Goal: Find specific page/section: Find specific page/section

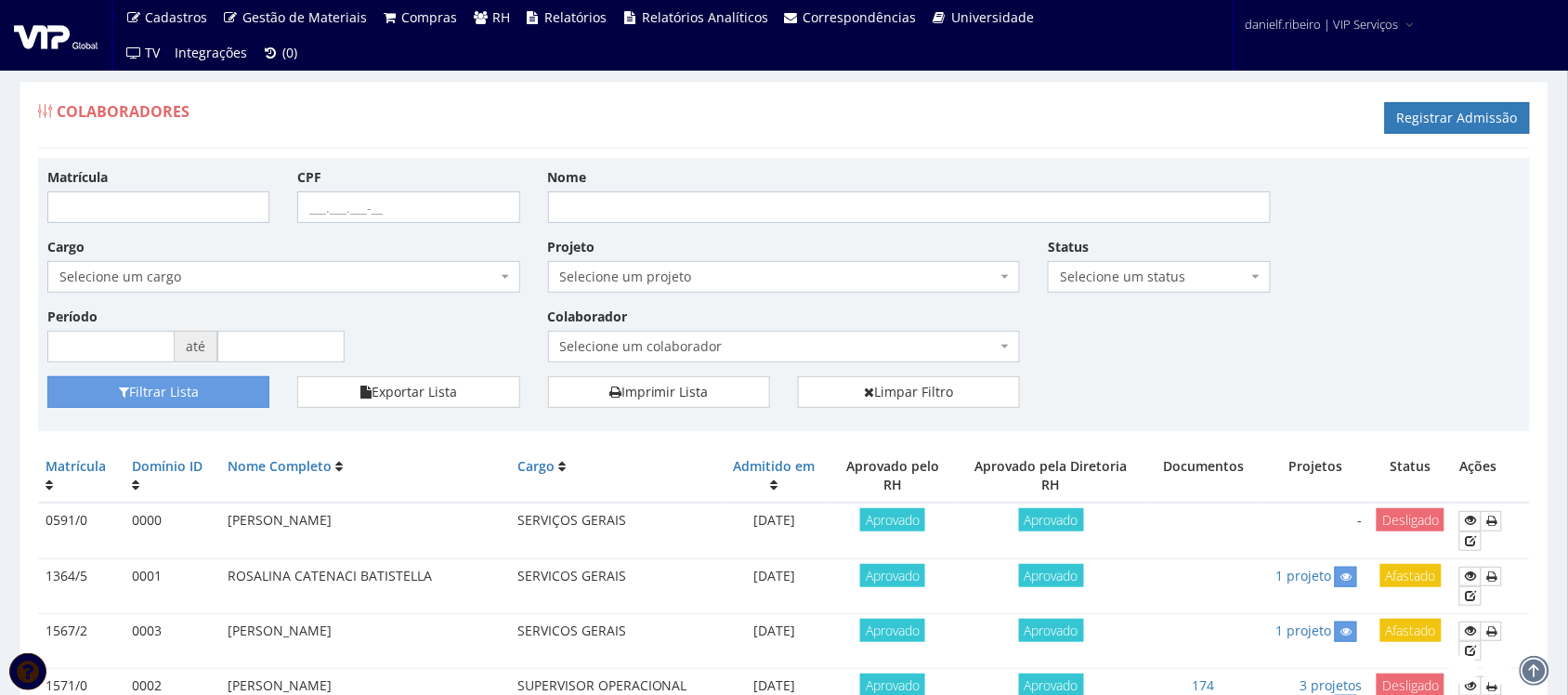
click at [707, 355] on span "Selecione um colaborador" at bounding box center [778, 347] width 437 height 19
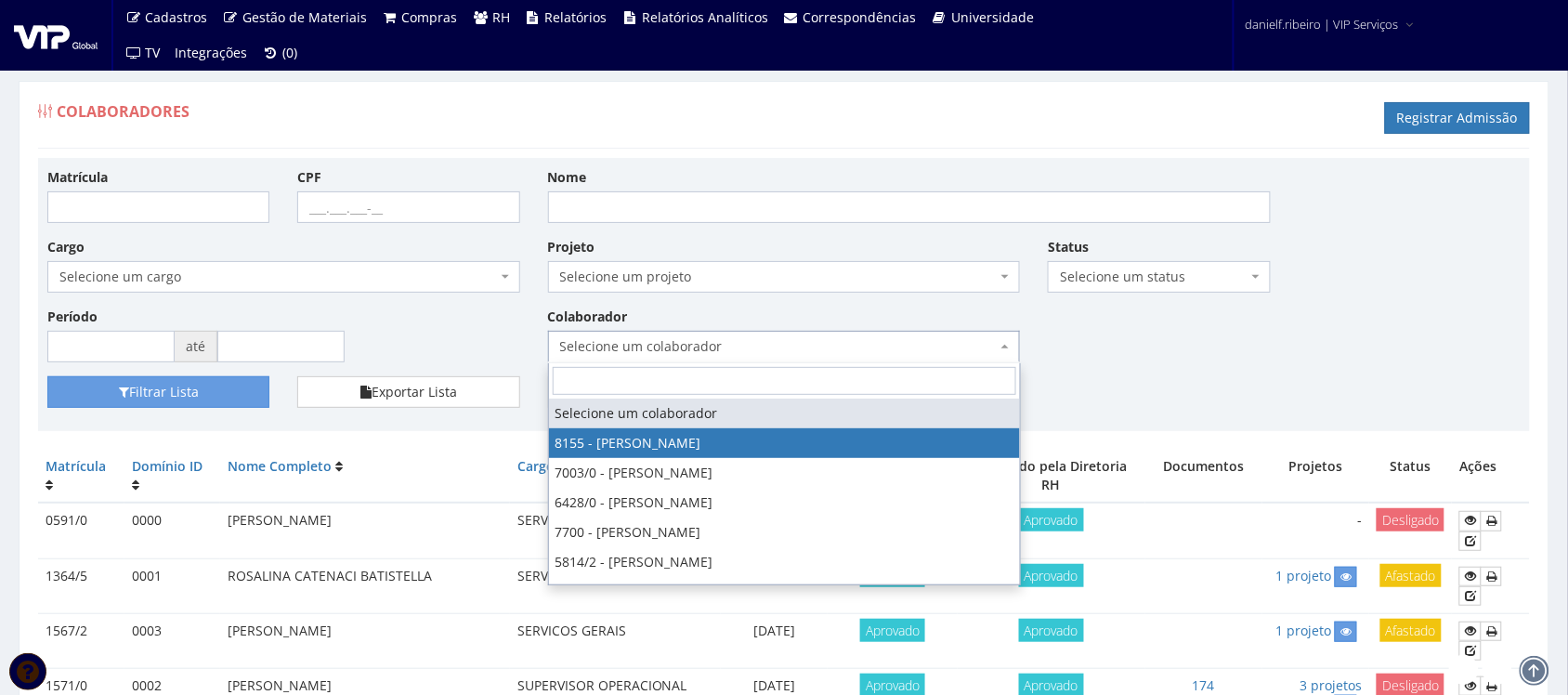
select select "3886"
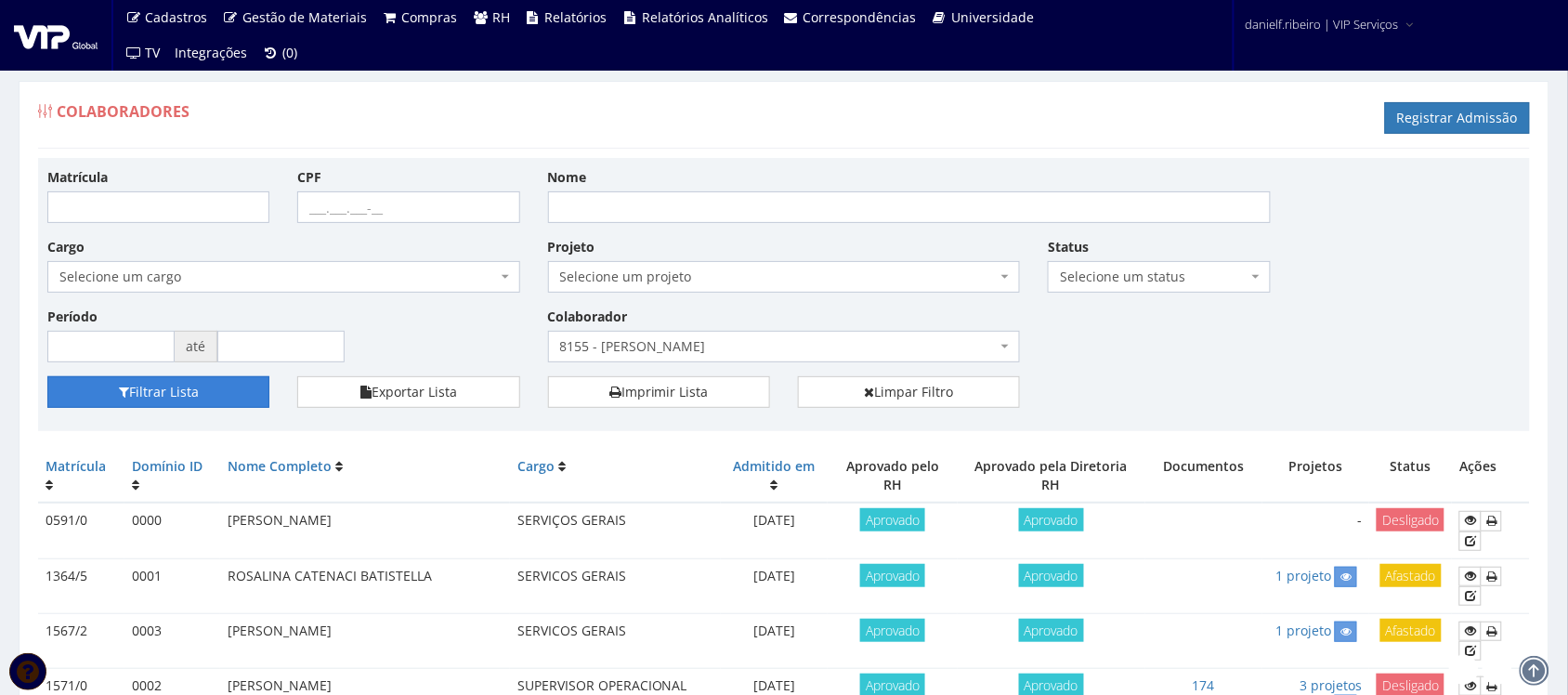
click at [183, 407] on button "Filtrar Lista" at bounding box center [158, 391] width 222 height 31
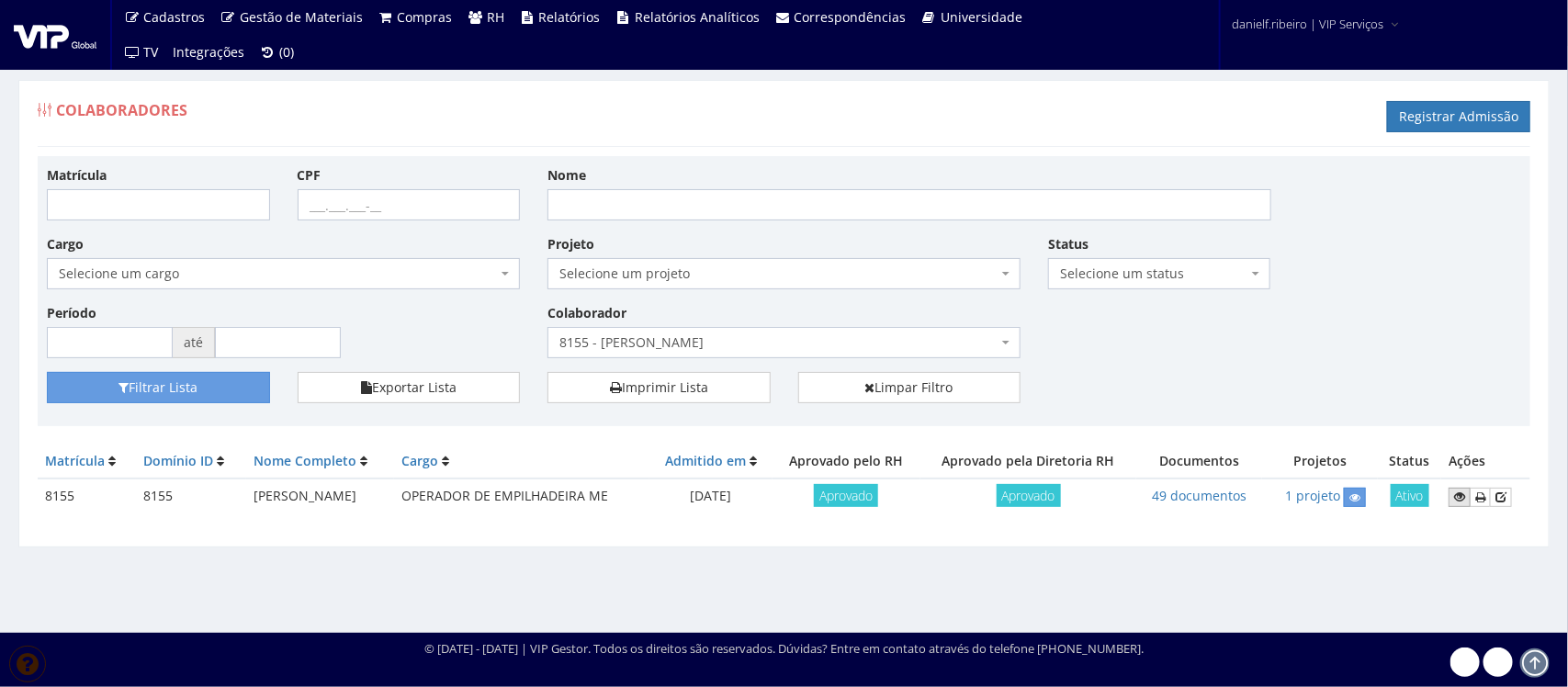
click at [1454, 491] on link at bounding box center [1460, 497] width 22 height 20
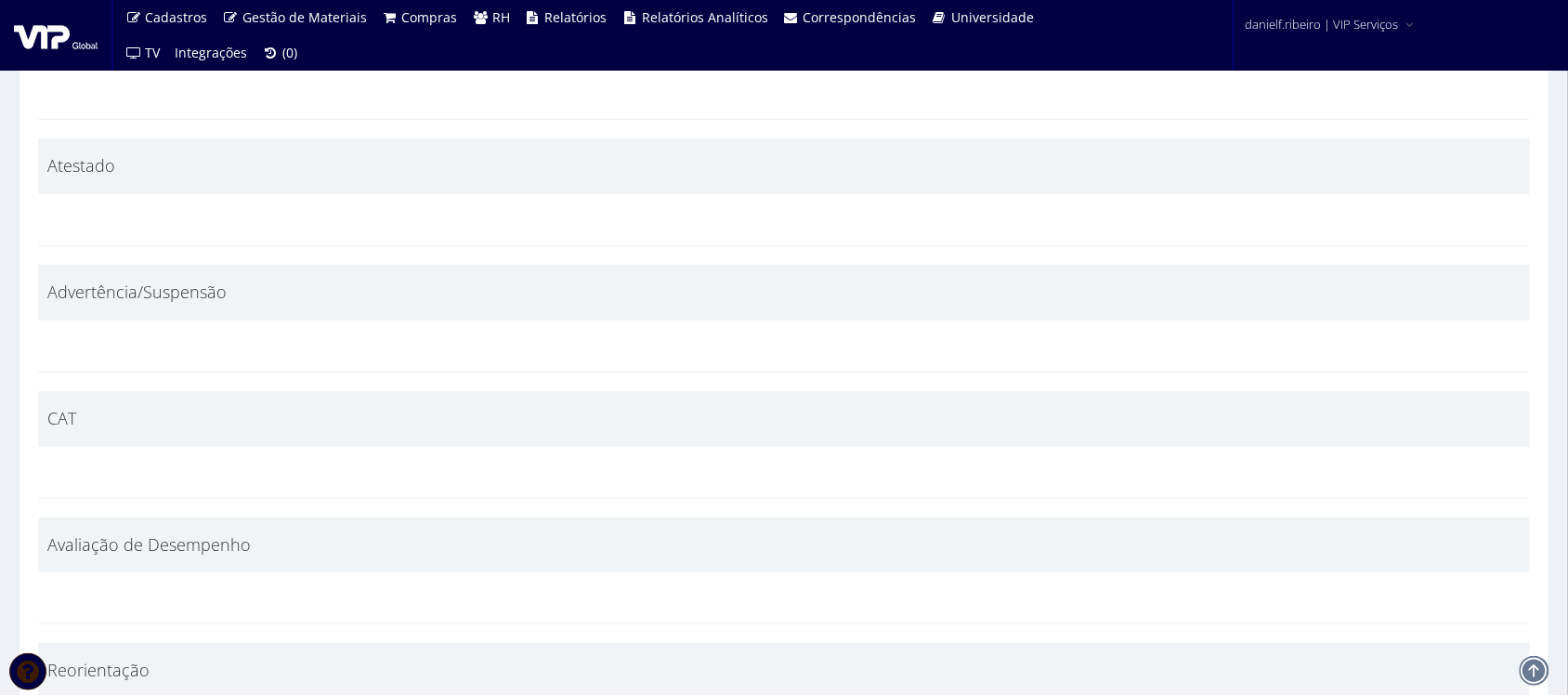
scroll to position [8127, 0]
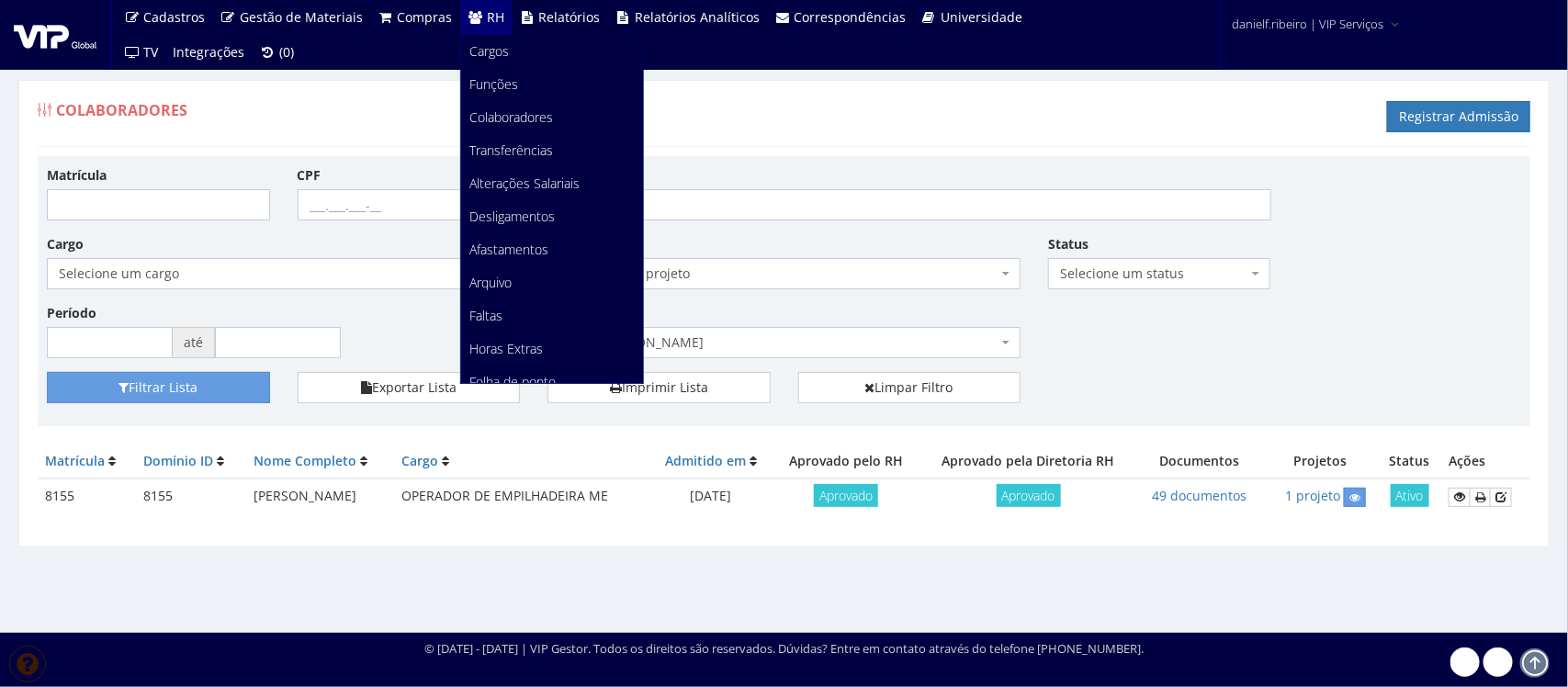
scroll to position [231, 0]
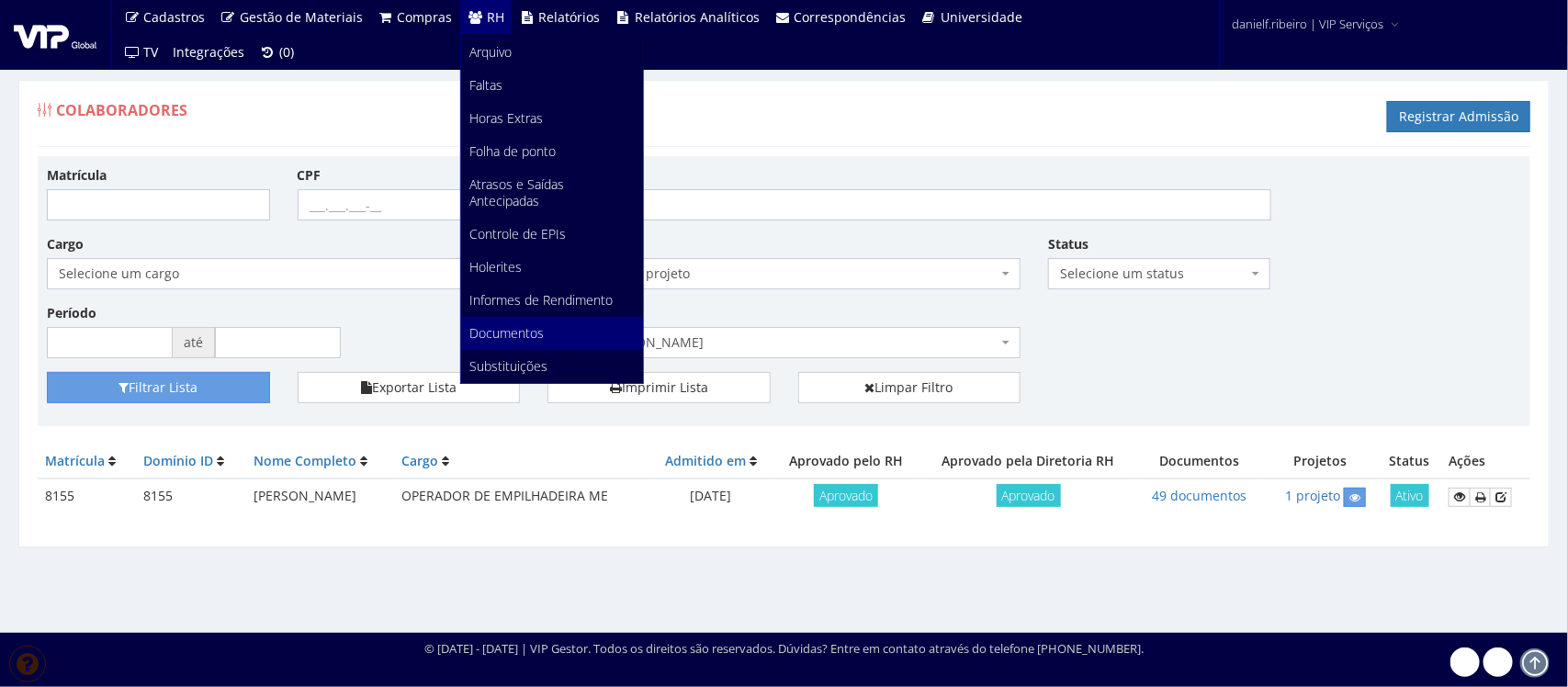
click at [497, 326] on span "Documentos" at bounding box center [508, 332] width 75 height 18
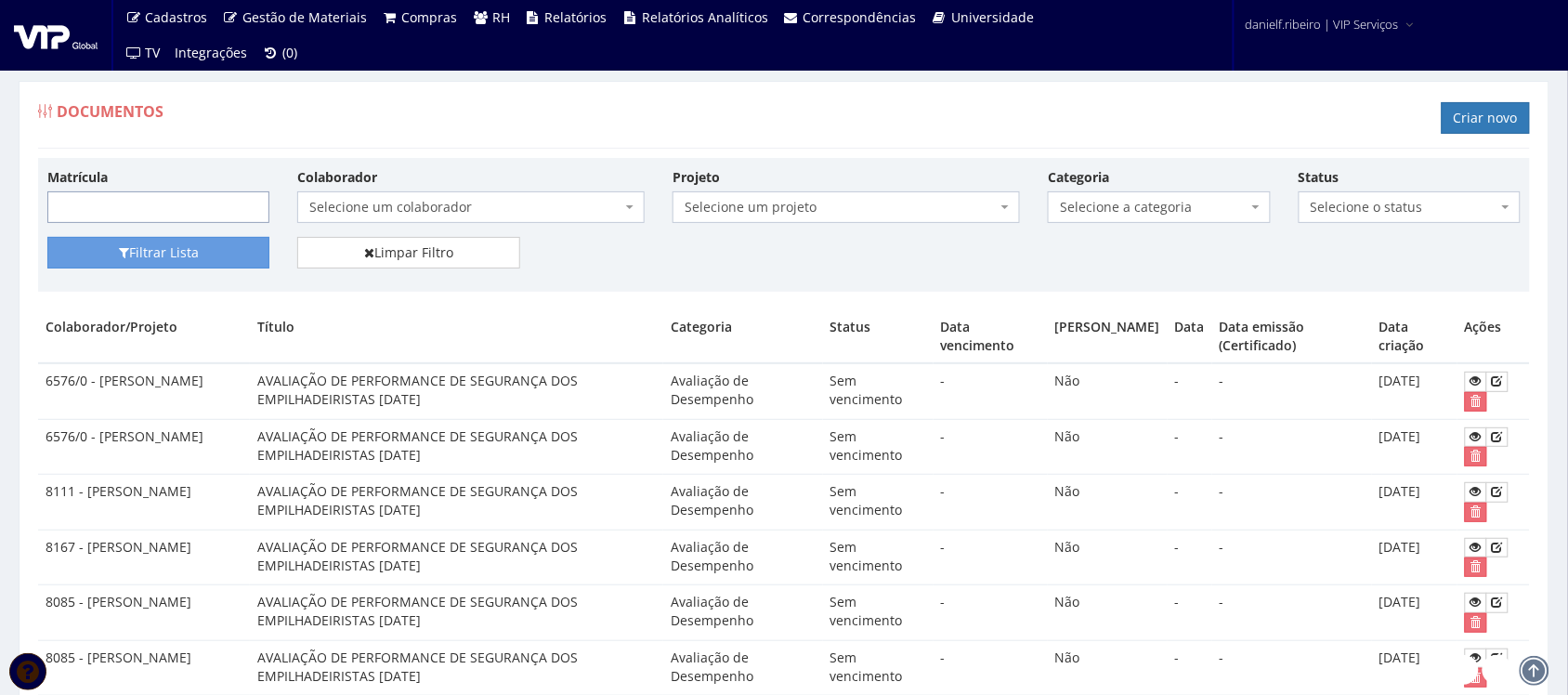
click at [178, 214] on input "Matrícula" at bounding box center [158, 207] width 222 height 31
type input "7869"
click at [47, 237] on button "Filtrar Lista" at bounding box center [158, 252] width 222 height 31
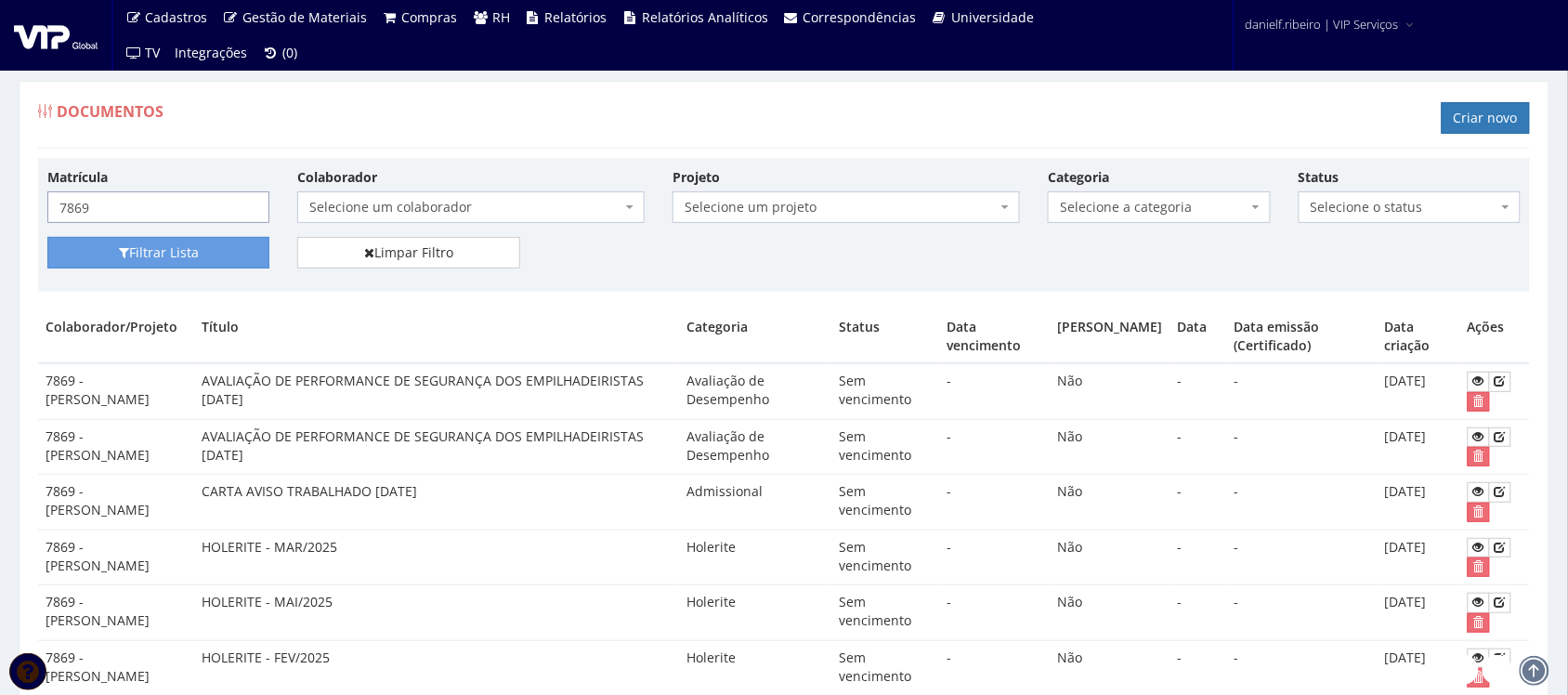
drag, startPoint x: 135, startPoint y: 218, endPoint x: 0, endPoint y: 256, distance: 140.2
drag, startPoint x: 161, startPoint y: 234, endPoint x: 159, endPoint y: 263, distance: 29.1
click at [161, 235] on div "Matrícula Colaborador Selecione um colaborador 7015/0 - ADEILTON LUIZ NETO (Des…" at bounding box center [783, 202] width 1501 height 70
click at [159, 263] on button "Filtrar Lista" at bounding box center [158, 252] width 222 height 31
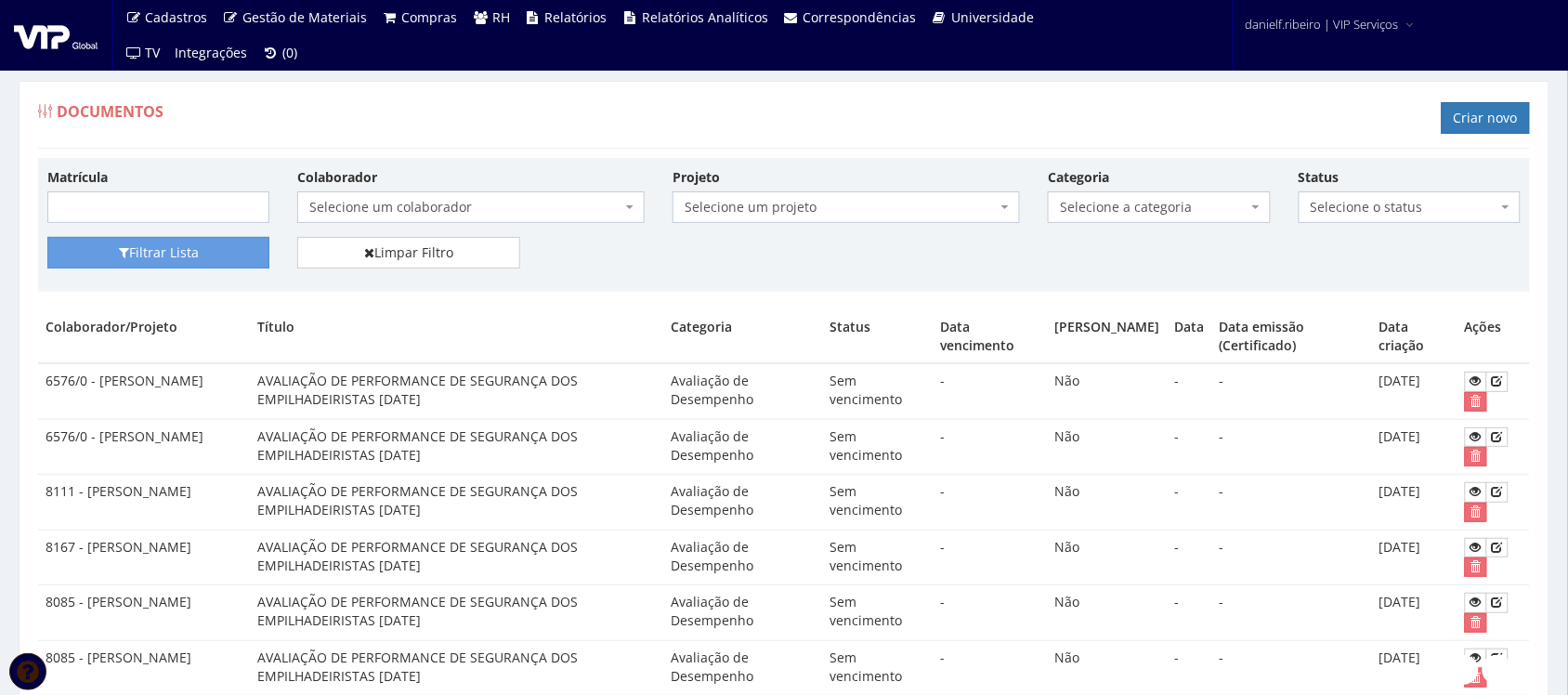
click at [404, 195] on span "Selecione um colaborador" at bounding box center [471, 207] width 348 height 31
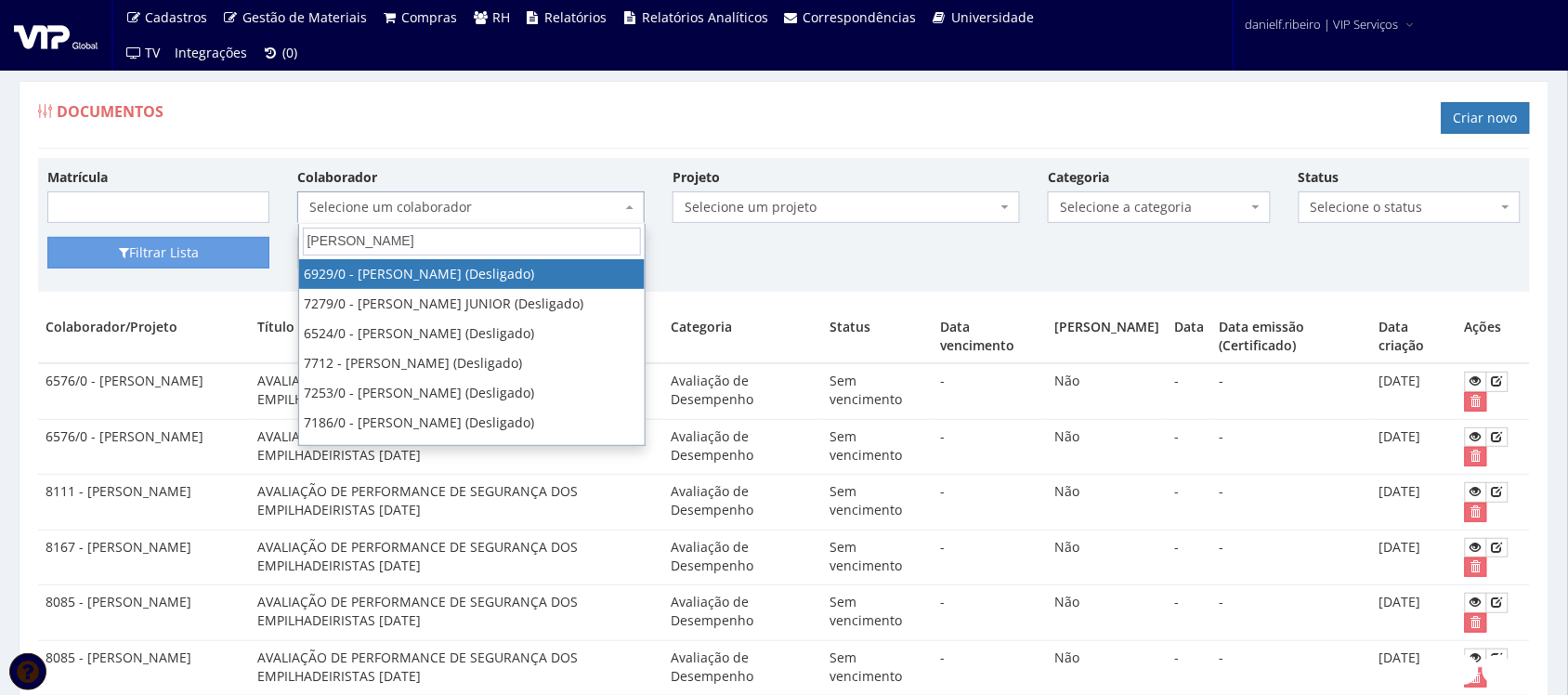
click at [311, 240] on input "[PERSON_NAME]" at bounding box center [472, 242] width 338 height 28
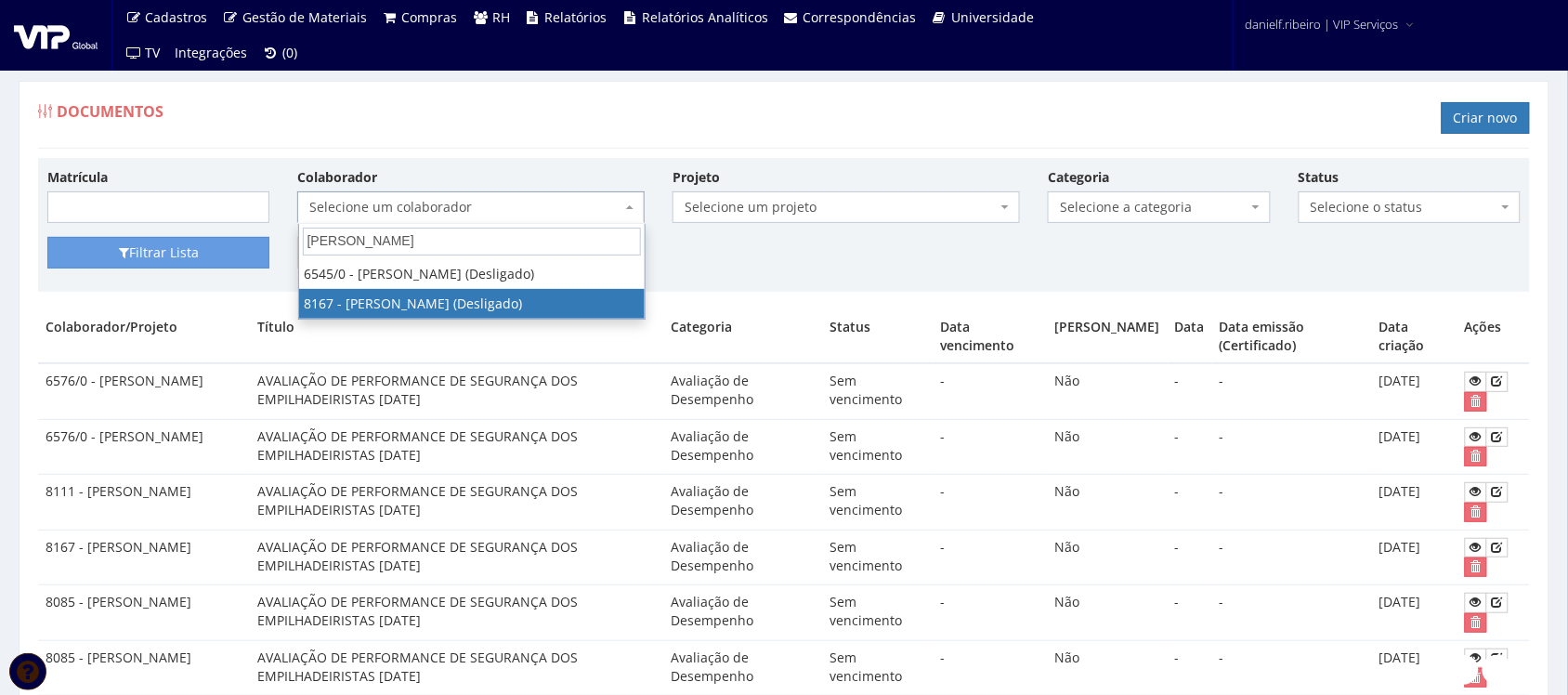
type input "[PERSON_NAME]"
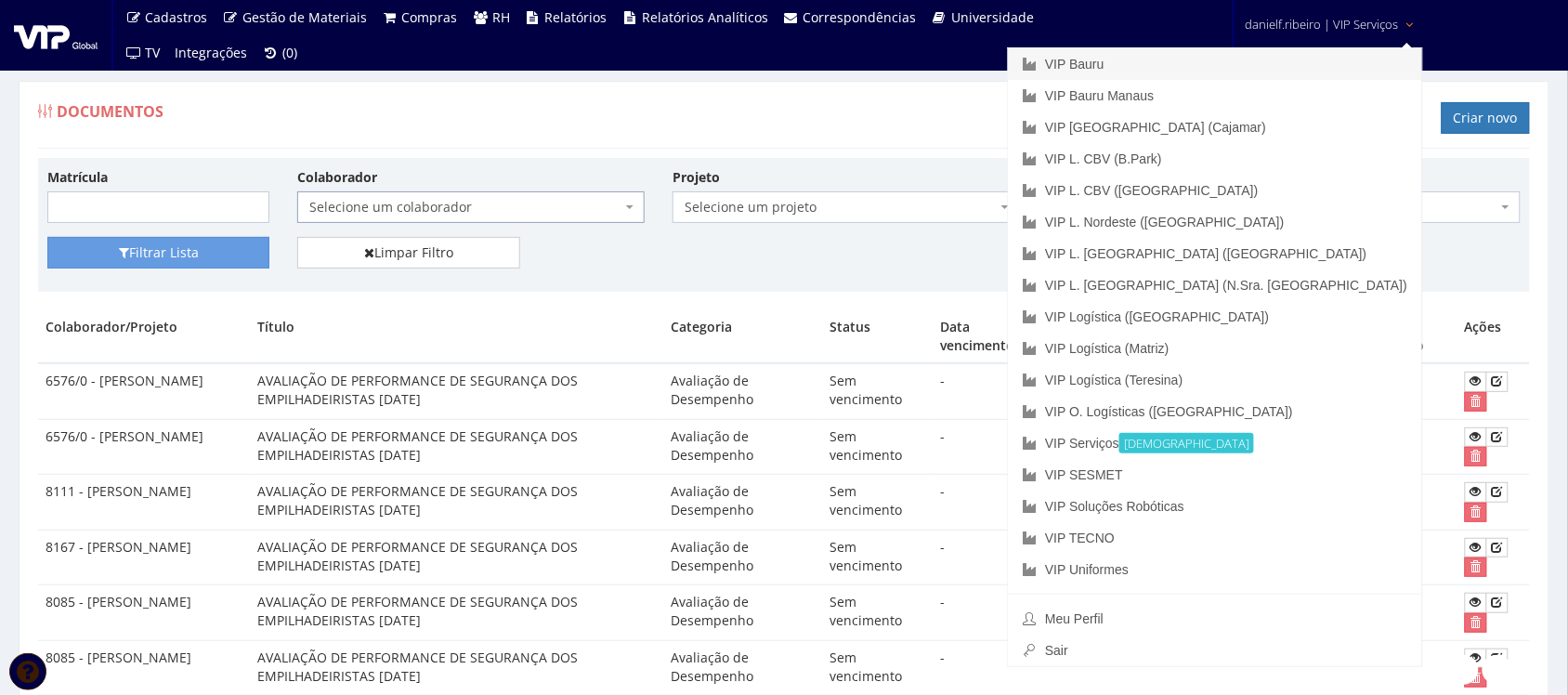
click at [1277, 57] on link "VIP Bauru" at bounding box center [1215, 63] width 415 height 31
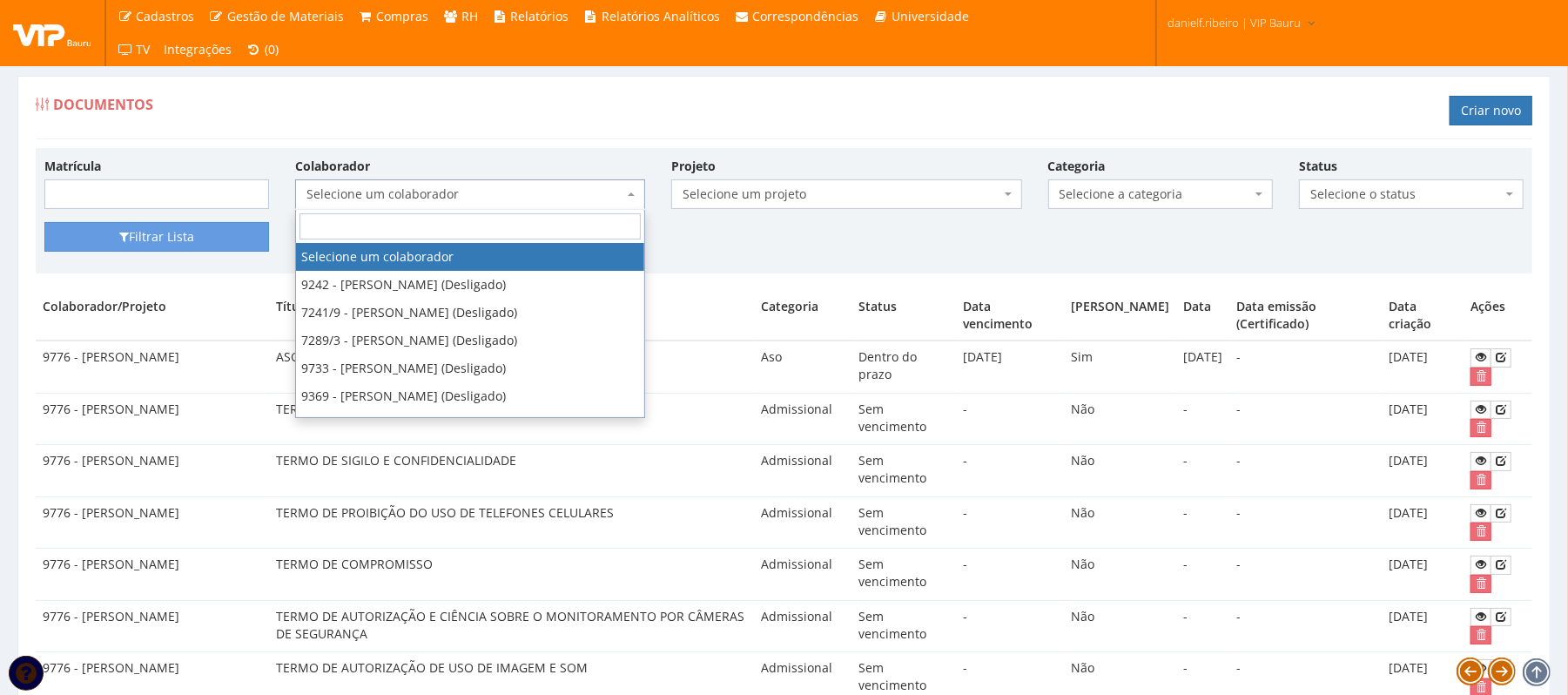
type input "E"
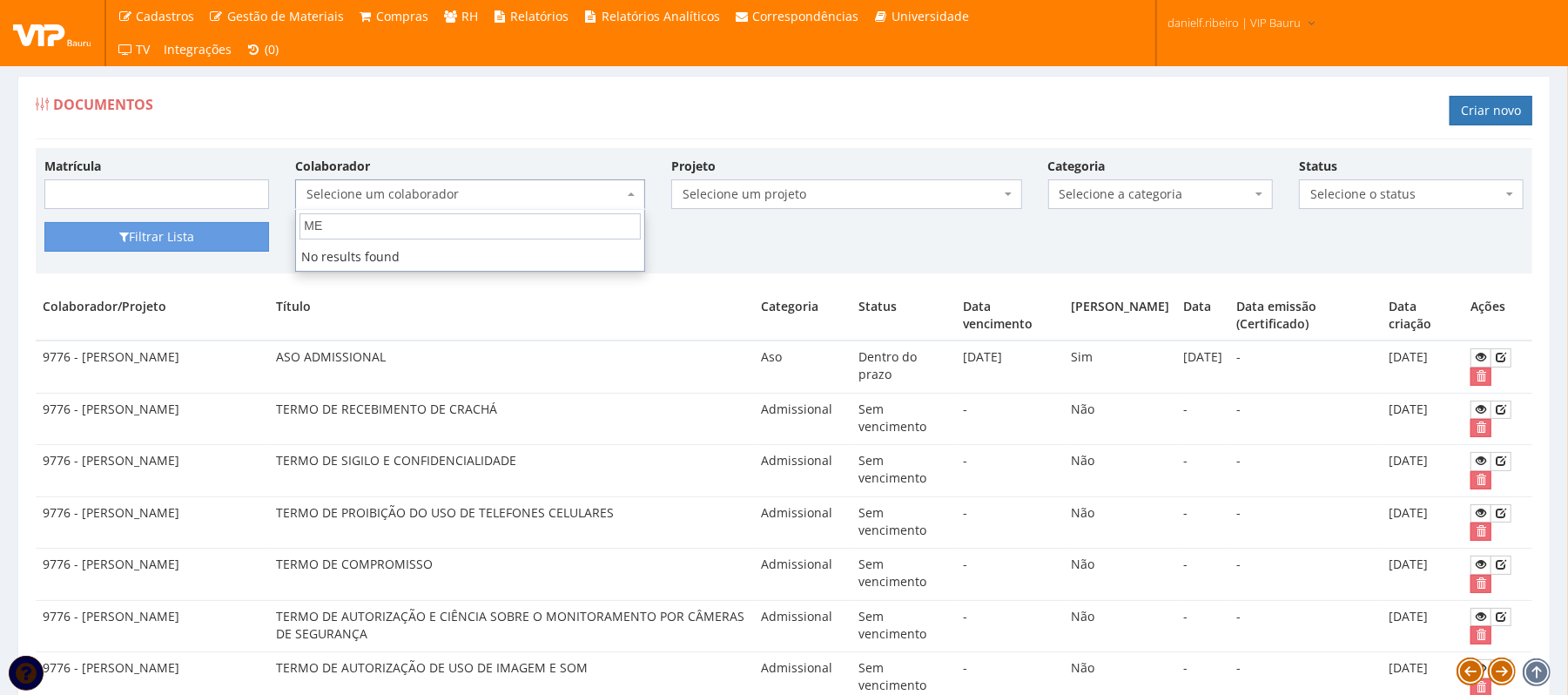
type input "M"
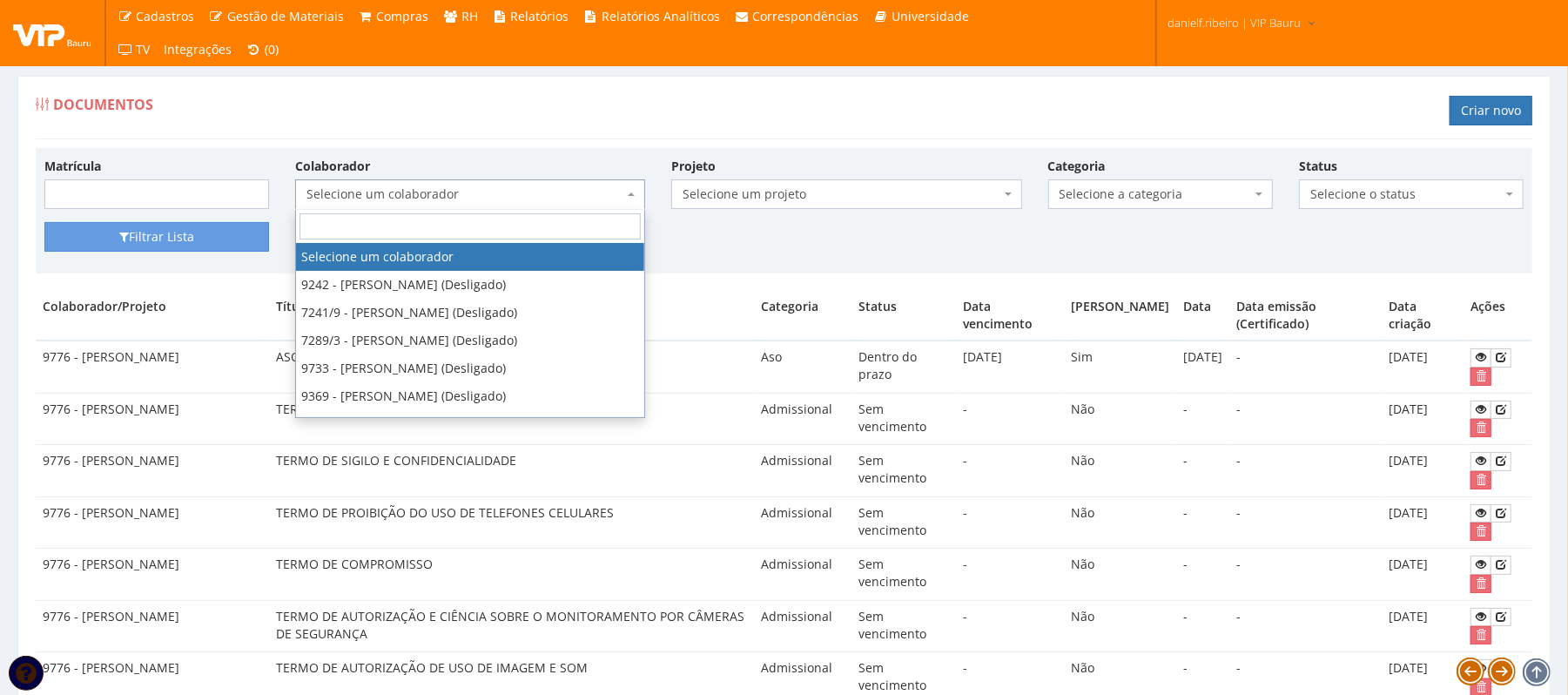
click at [545, 61] on ul "Cadastros Clientes Unidades Subclientes Unidades de Subclientes Projetos Vagas …" at bounding box center [552, 33] width 884 height 66
